Goal: Navigation & Orientation: Find specific page/section

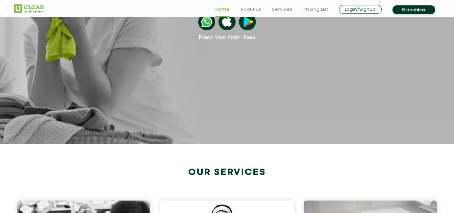
scroll to position [116, 0]
click at [240, 122] on section "Find your nearest Laundromat! Please select the location Order Now Place Your O…" at bounding box center [227, 25] width 454 height 235
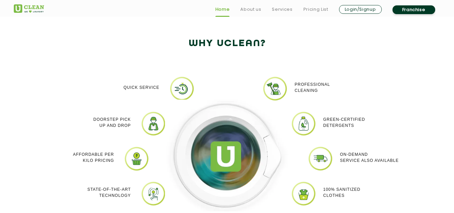
scroll to position [547, 0]
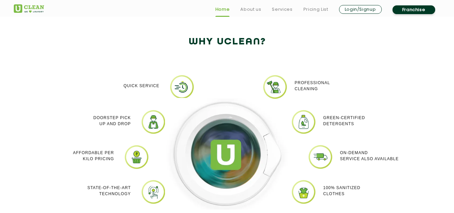
click at [193, 86] on div at bounding box center [227, 161] width 134 height 175
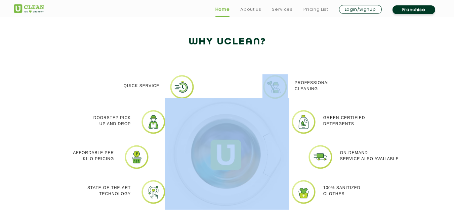
click at [193, 86] on div at bounding box center [227, 161] width 134 height 175
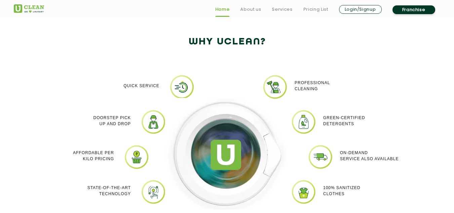
click at [193, 86] on div at bounding box center [227, 161] width 134 height 175
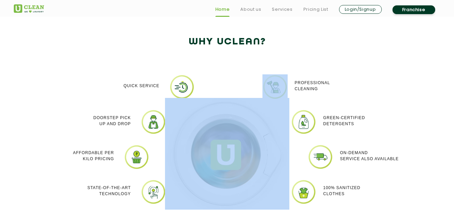
click at [193, 86] on div at bounding box center [227, 161] width 134 height 175
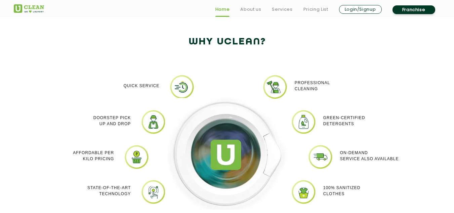
click at [216, 62] on div "Why Uclean?" at bounding box center [227, 49] width 437 height 30
click at [253, 11] on link "About us" at bounding box center [250, 9] width 21 height 8
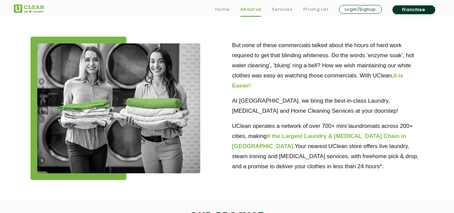
scroll to position [182, 0]
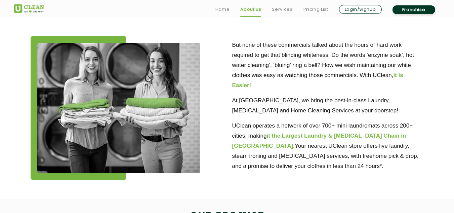
click at [226, 88] on div at bounding box center [127, 107] width 202 height 143
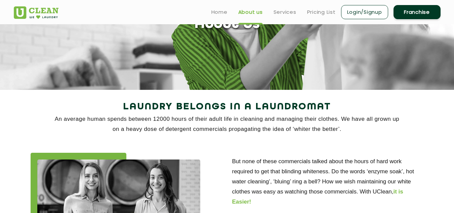
scroll to position [0, 0]
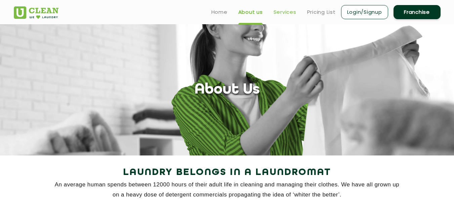
click at [285, 12] on link "Services" at bounding box center [285, 12] width 23 height 8
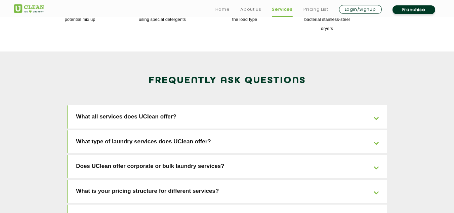
scroll to position [1015, 0]
click at [376, 105] on link "What all services does UClean offer?" at bounding box center [228, 116] width 320 height 23
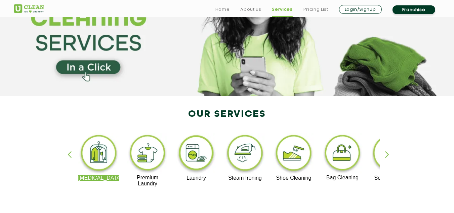
scroll to position [0, 0]
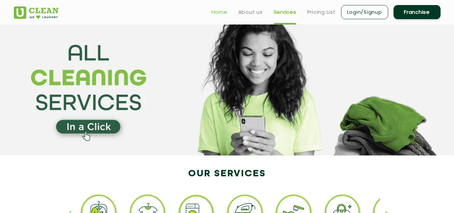
click at [219, 13] on link "Home" at bounding box center [219, 12] width 16 height 8
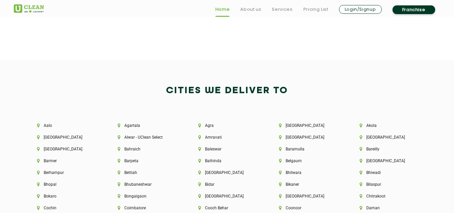
scroll to position [1361, 0]
drag, startPoint x: 0, startPoint y: 0, endPoint x: 198, endPoint y: 124, distance: 233.6
click at [198, 124] on li "Agra" at bounding box center [227, 125] width 58 height 5
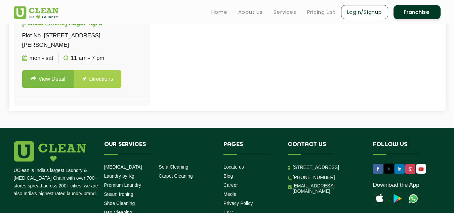
scroll to position [325, 0]
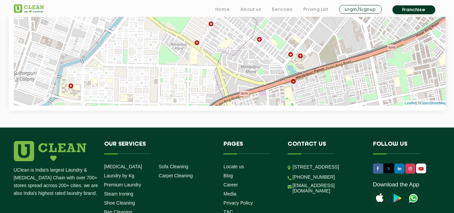
scroll to position [400, 0]
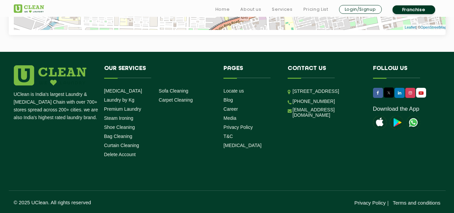
drag, startPoint x: 305, startPoint y: 64, endPoint x: 263, endPoint y: 49, distance: 44.2
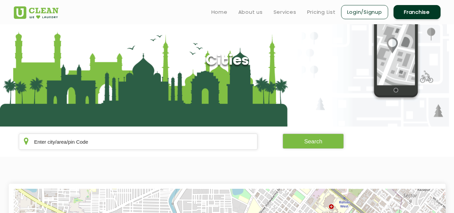
scroll to position [0, 0]
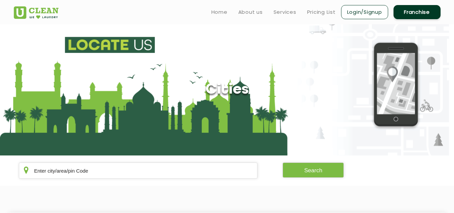
click at [228, 12] on ul "Home About us Services Pricing List Login/Signup Franchise" at bounding box center [323, 12] width 235 height 16
click at [222, 12] on link "Home" at bounding box center [219, 12] width 16 height 8
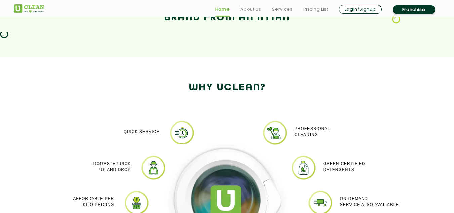
scroll to position [502, 0]
